Goal: Navigation & Orientation: Go to known website

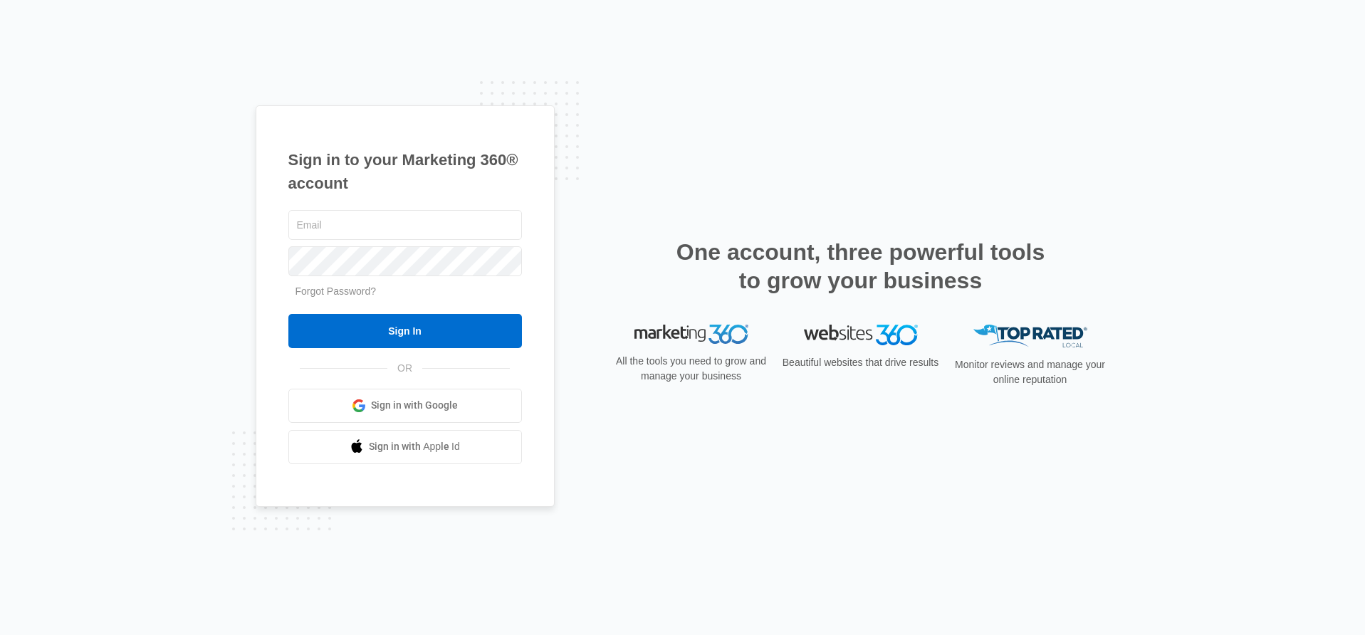
type input "[PERSON_NAME][EMAIL_ADDRESS][PERSON_NAME][DOMAIN_NAME]"
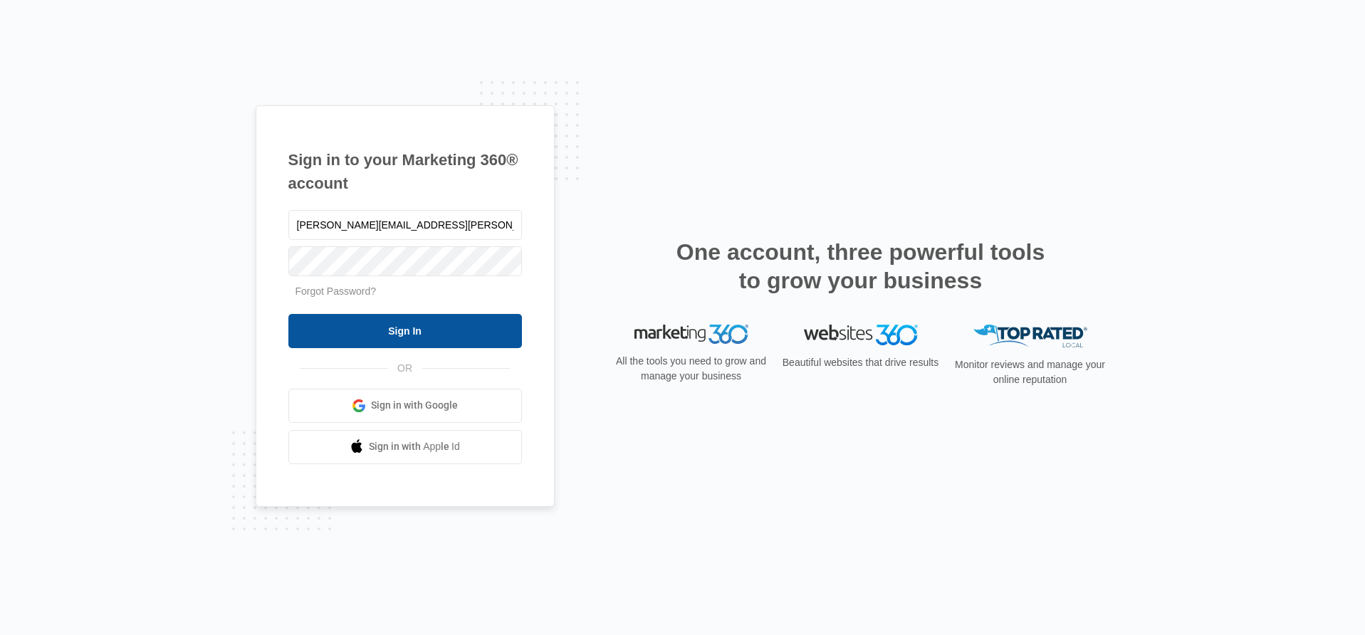
click at [444, 325] on input "Sign In" at bounding box center [405, 331] width 234 height 34
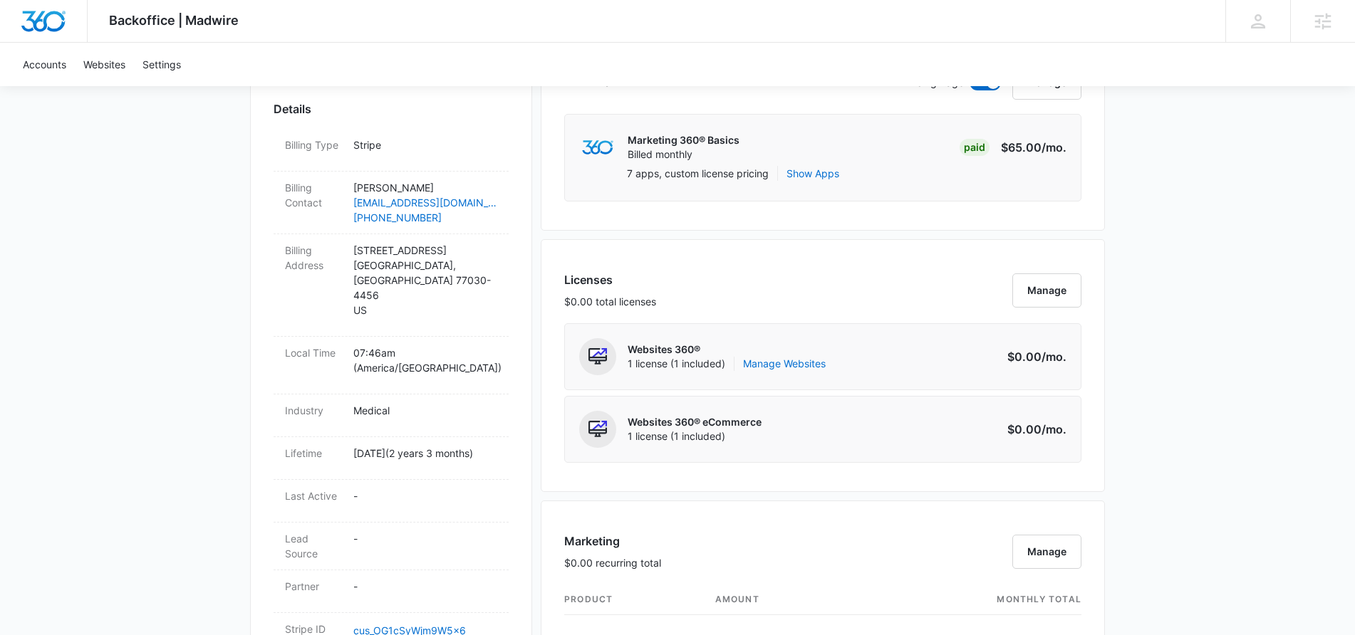
scroll to position [412, 0]
click at [792, 364] on link "Manage Websites" at bounding box center [784, 365] width 83 height 14
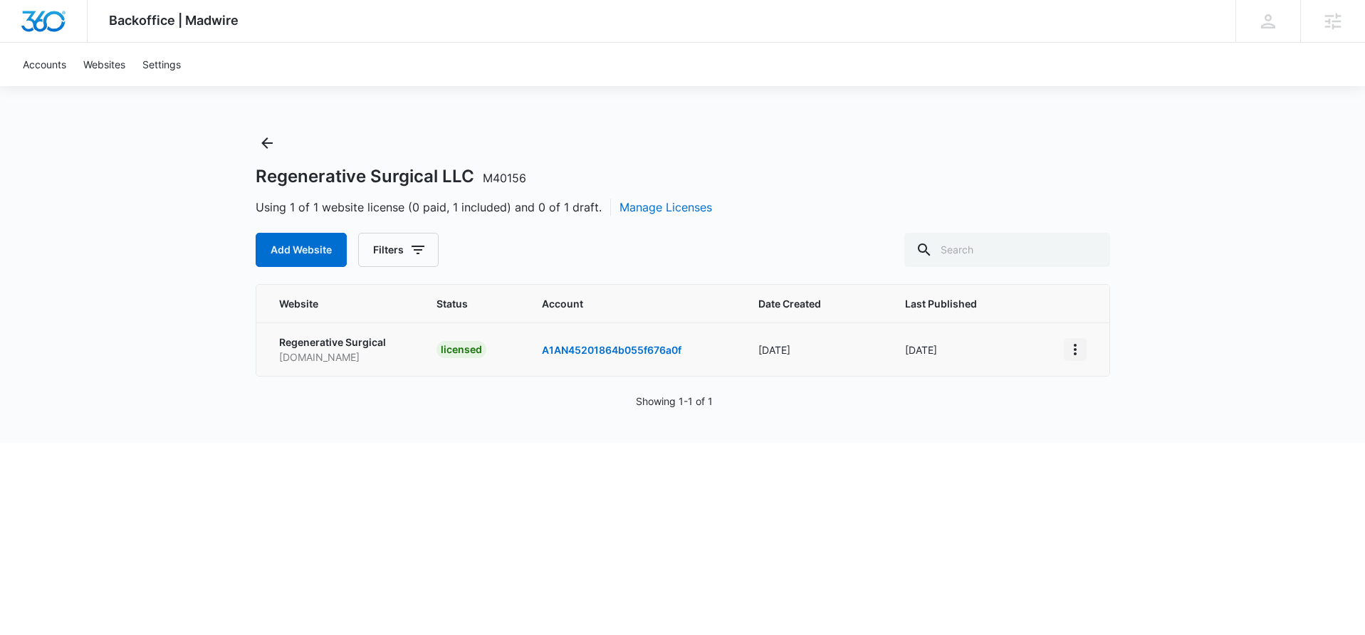
click at [1077, 354] on icon "View More" at bounding box center [1075, 349] width 17 height 17
click at [1109, 434] on link "Visit Website" at bounding box center [1111, 432] width 59 height 12
